Goal: Information Seeking & Learning: Find specific fact

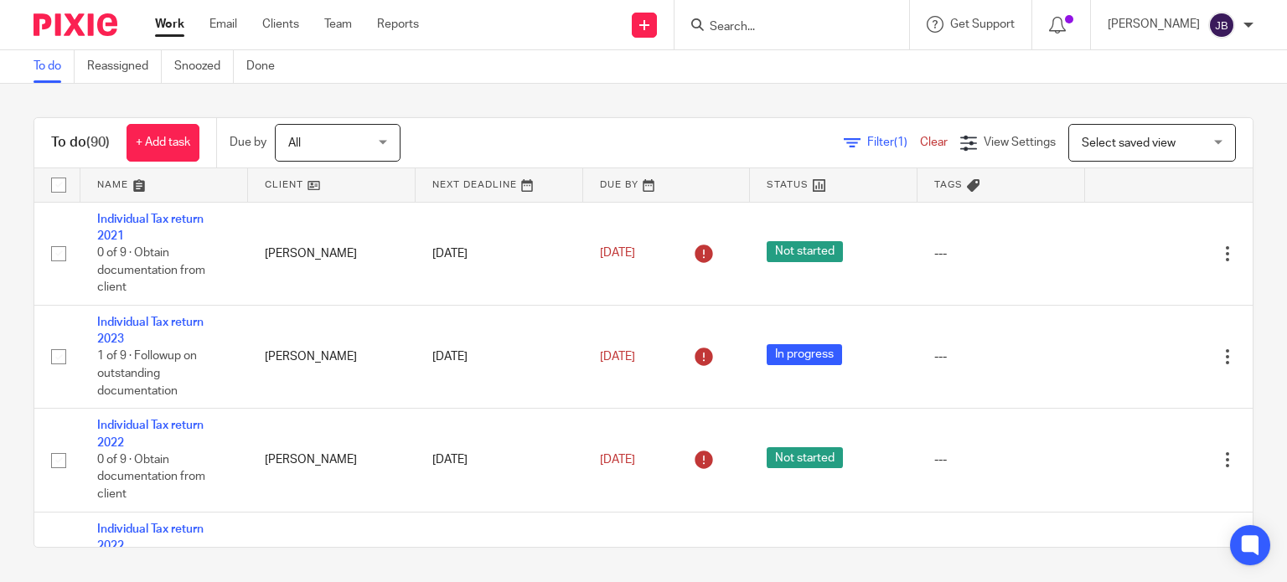
click at [774, 22] on input "Search" at bounding box center [783, 27] width 151 height 15
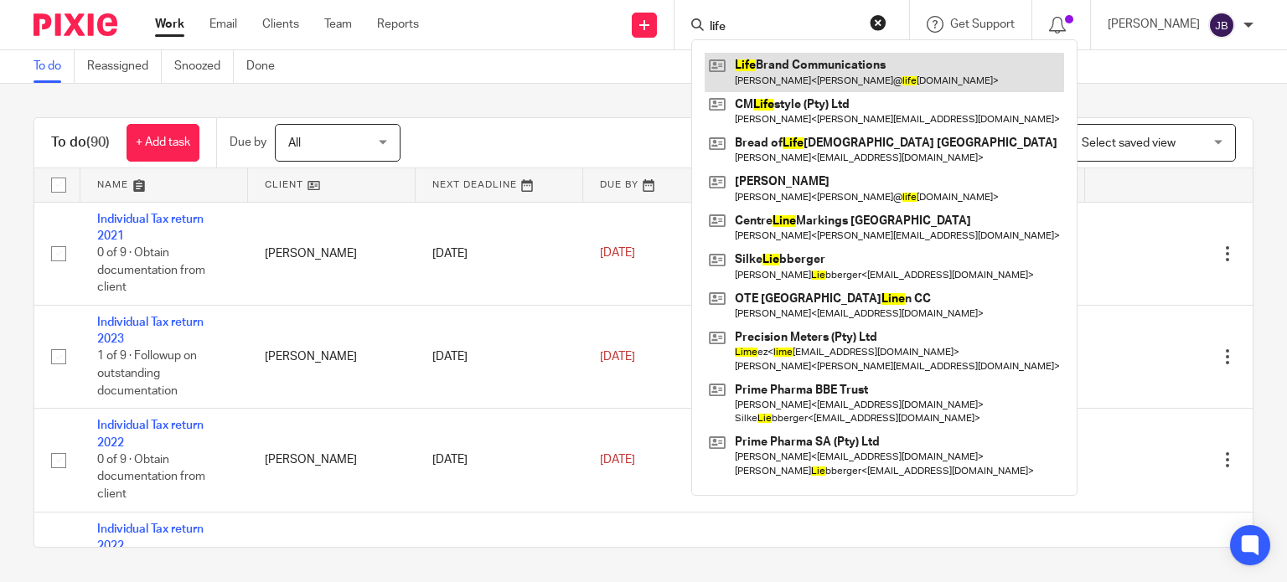
type input "life"
click at [929, 59] on link at bounding box center [884, 72] width 359 height 39
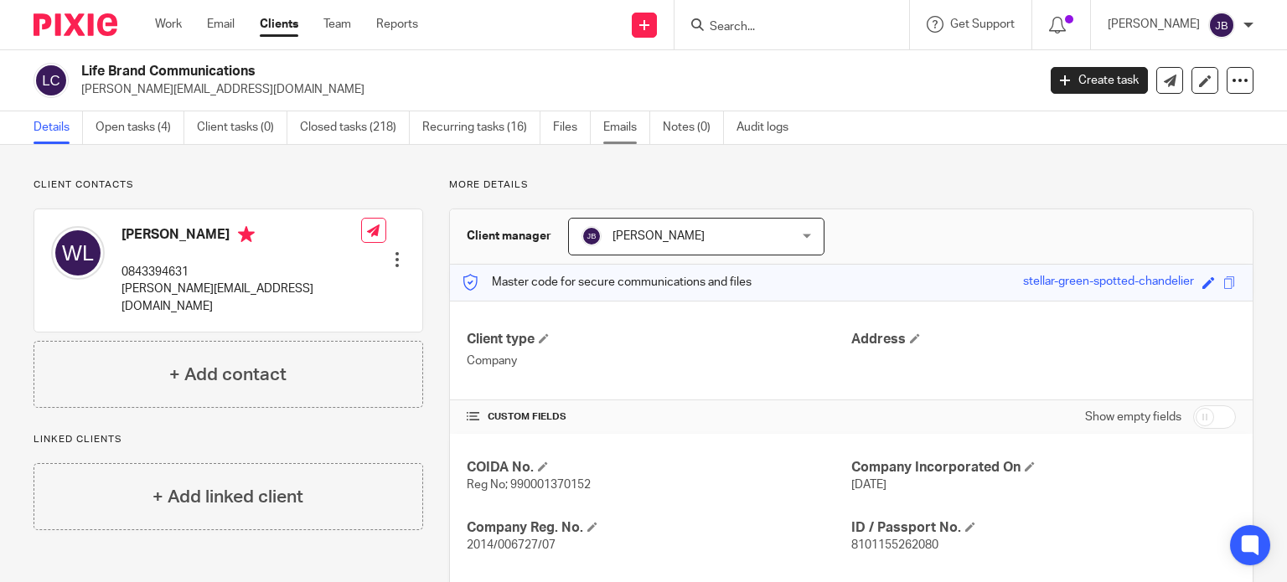
click at [603, 137] on link "Emails" at bounding box center [626, 127] width 47 height 33
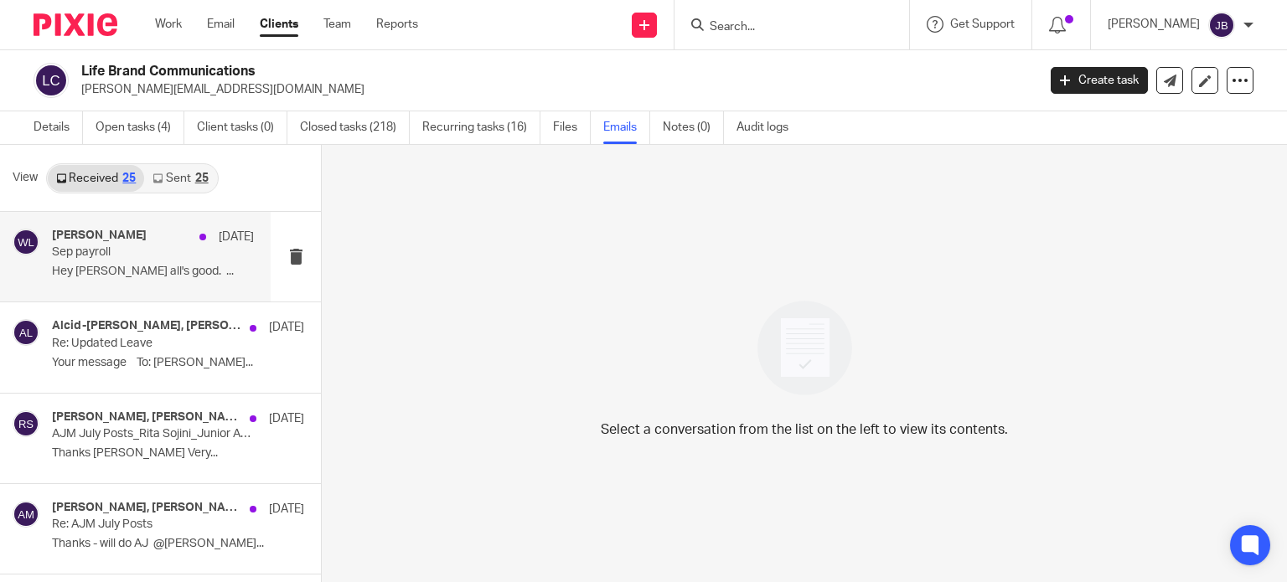
click at [115, 257] on p "Sep payroll" at bounding box center [133, 253] width 162 height 14
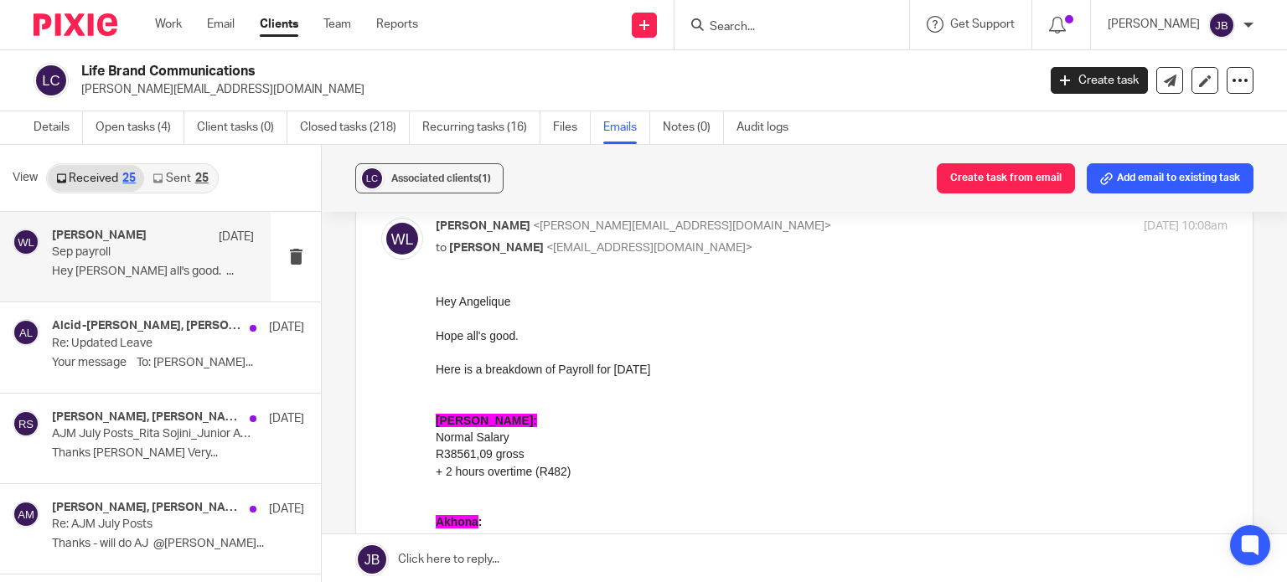
scroll to position [168, 0]
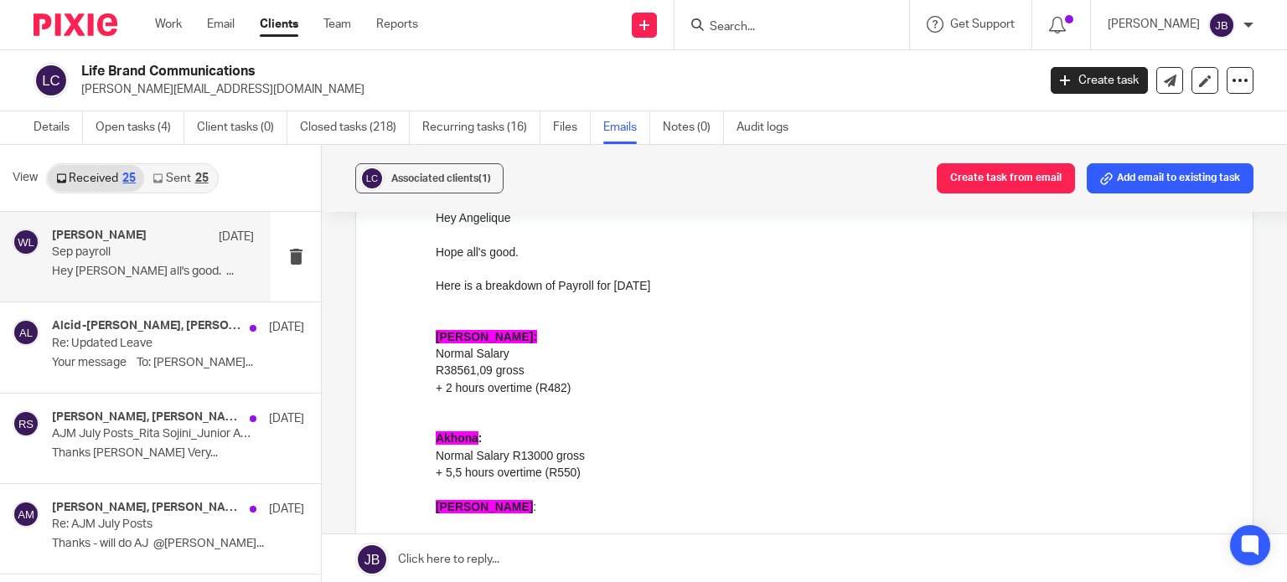
click at [183, 185] on link "Sent 25" at bounding box center [180, 178] width 72 height 27
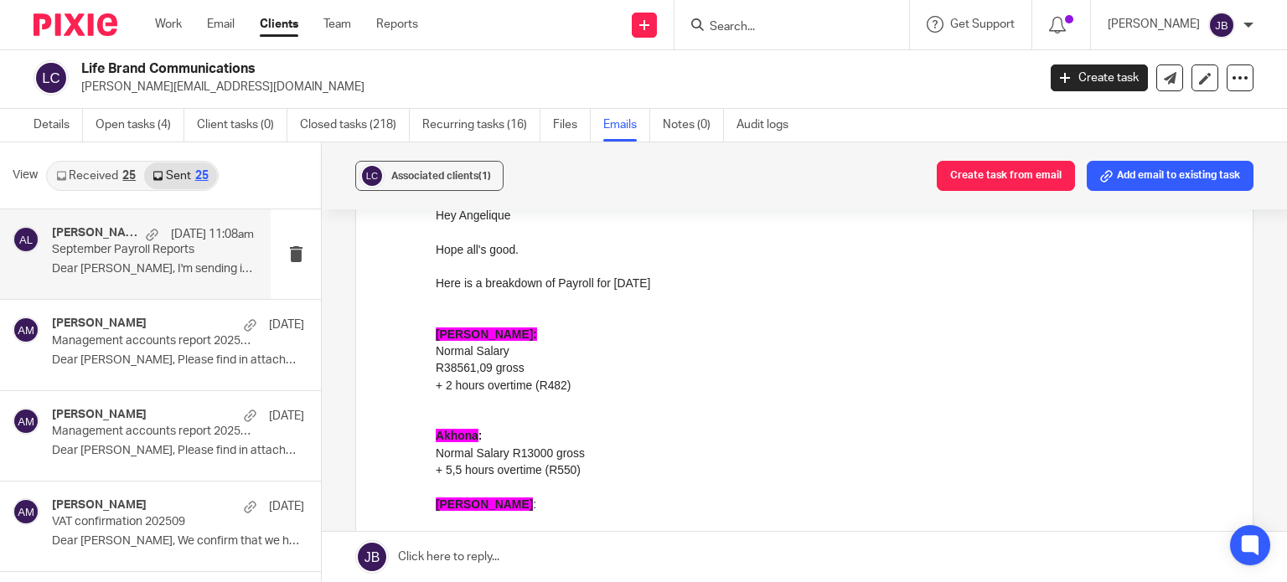
scroll to position [0, 0]
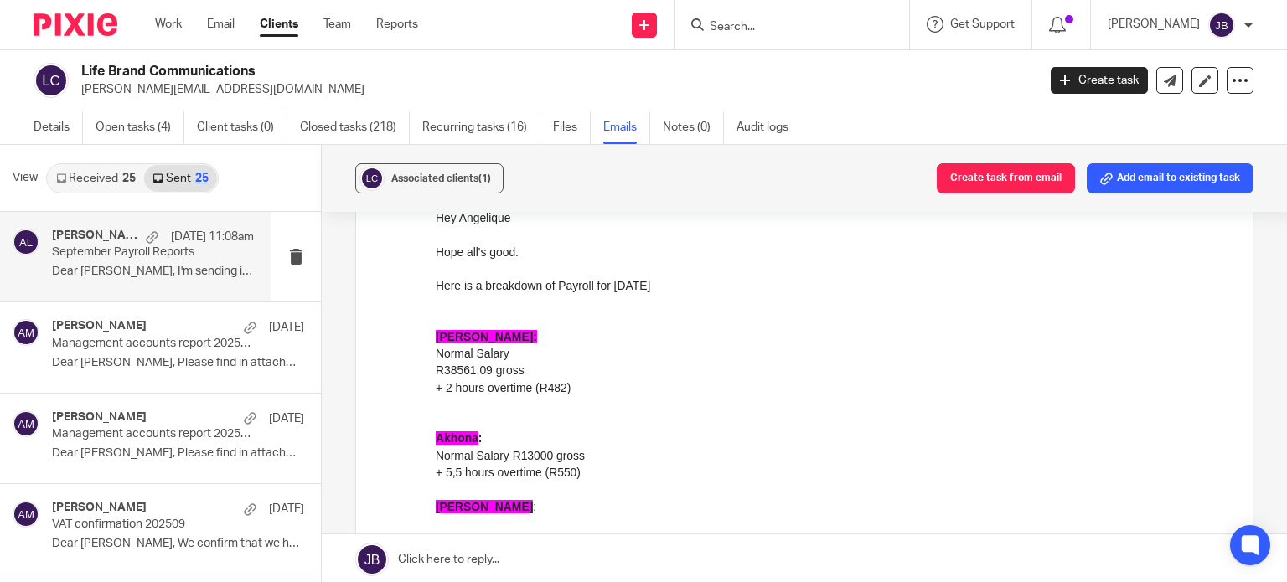
click at [132, 274] on p "Dear [PERSON_NAME], I'm sending in attachment the..." at bounding box center [153, 272] width 202 height 14
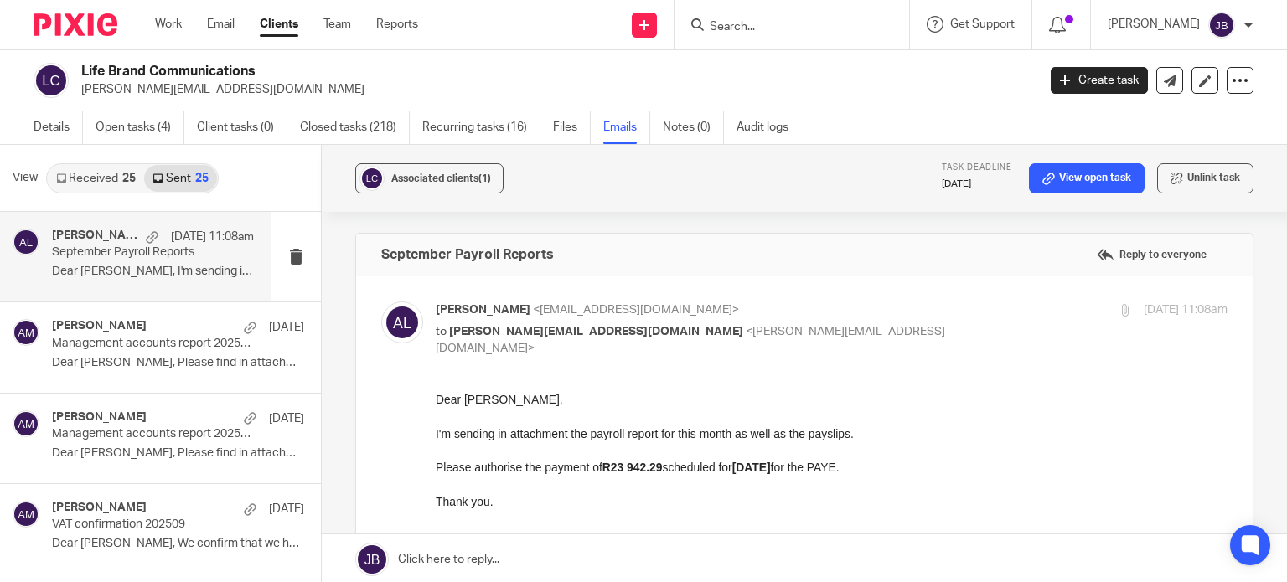
scroll to position [84, 0]
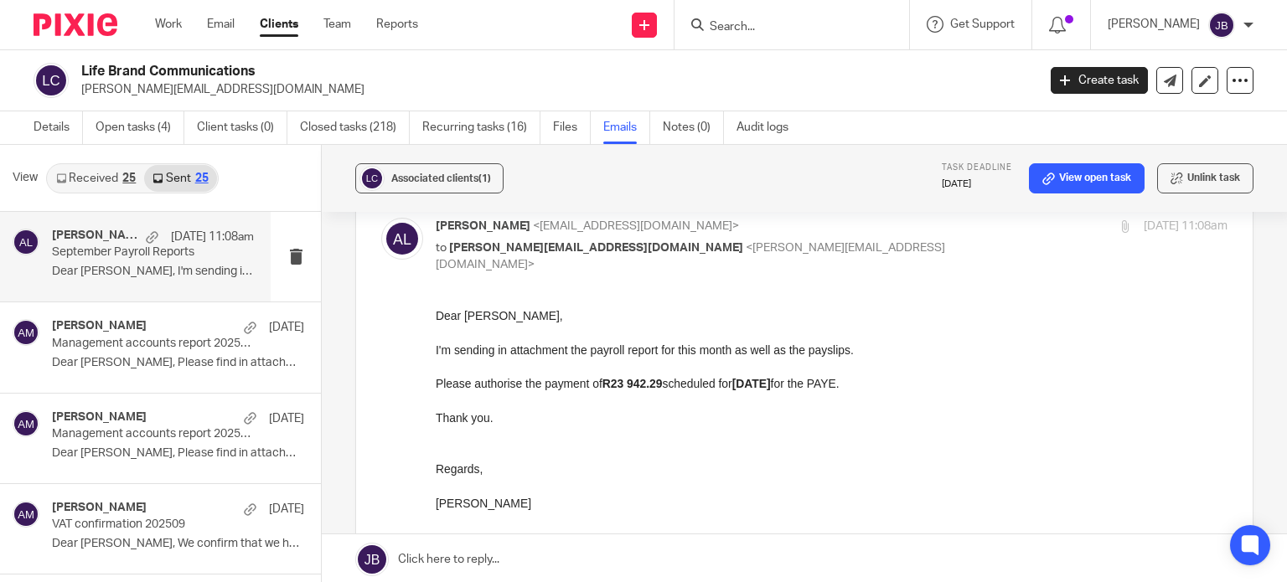
drag, startPoint x: 436, startPoint y: 312, endPoint x: 547, endPoint y: 506, distance: 224.1
click at [547, 506] on div "Dear [PERSON_NAME], I'm sending in attachment the payroll report for this month…" at bounding box center [832, 409] width 792 height 204
copy div "Dear [PERSON_NAME], I'm sending in attachment the payroll report for this month…"
click at [1007, 345] on p "I'm sending in attachment the payroll report for this month as well as the pays…" at bounding box center [832, 349] width 792 height 17
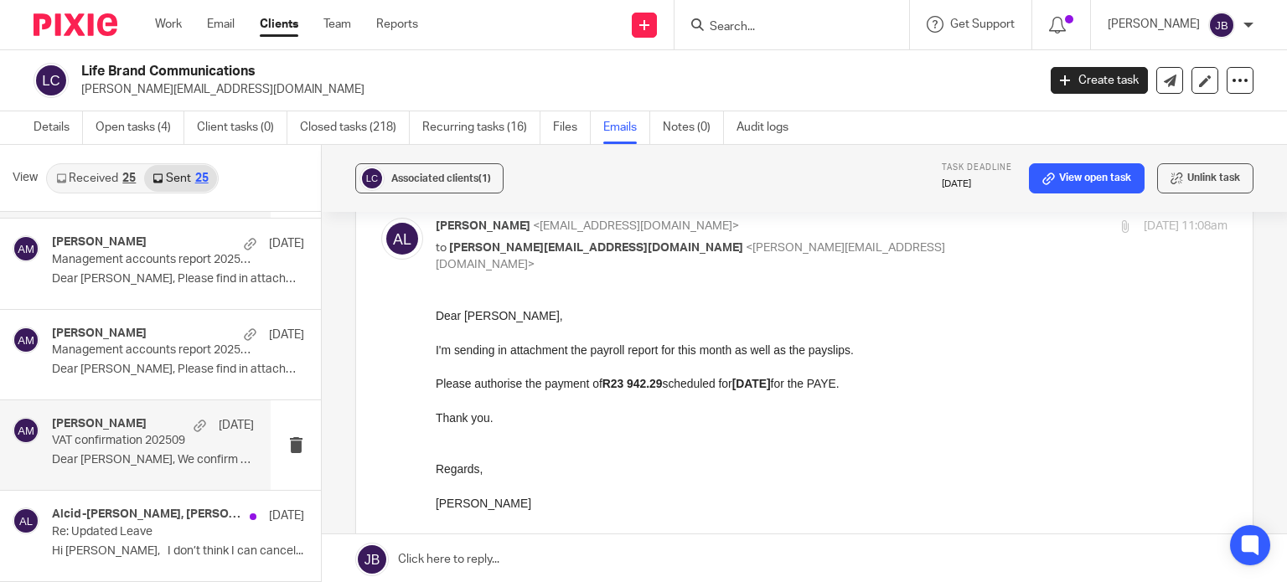
click at [135, 455] on p "Dear [PERSON_NAME], We confirm that we have..." at bounding box center [153, 460] width 202 height 14
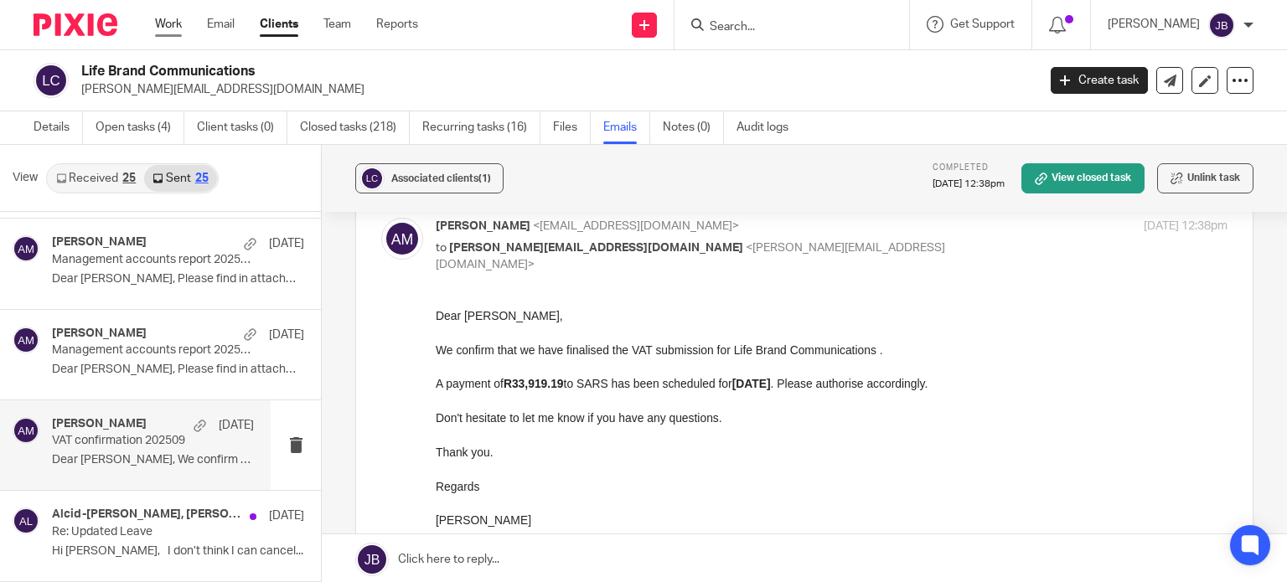
click at [179, 20] on link "Work" at bounding box center [168, 24] width 27 height 17
